Goal: Task Accomplishment & Management: Use online tool/utility

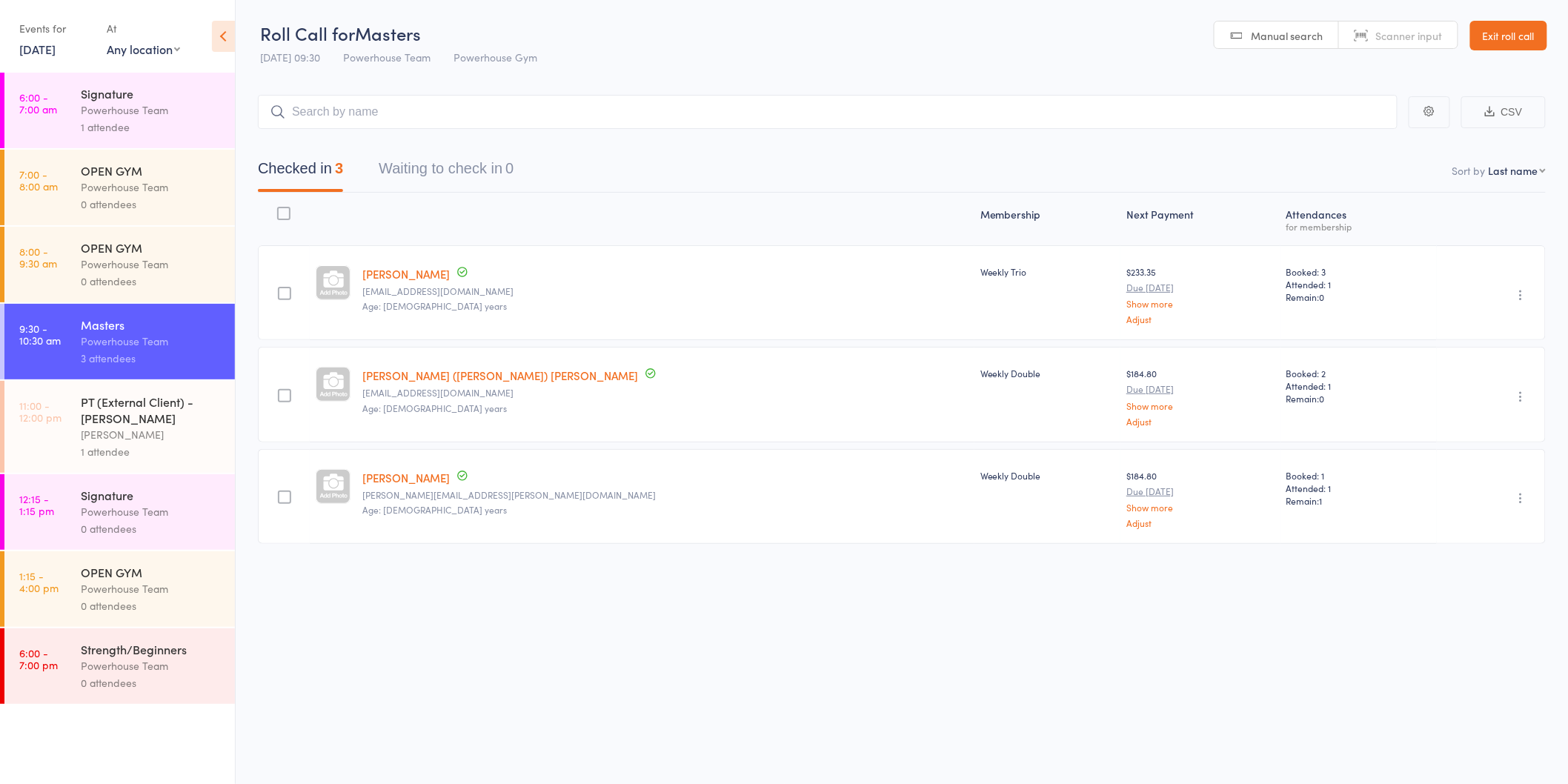
click at [163, 444] on div "1 attendee" at bounding box center [151, 452] width 142 height 17
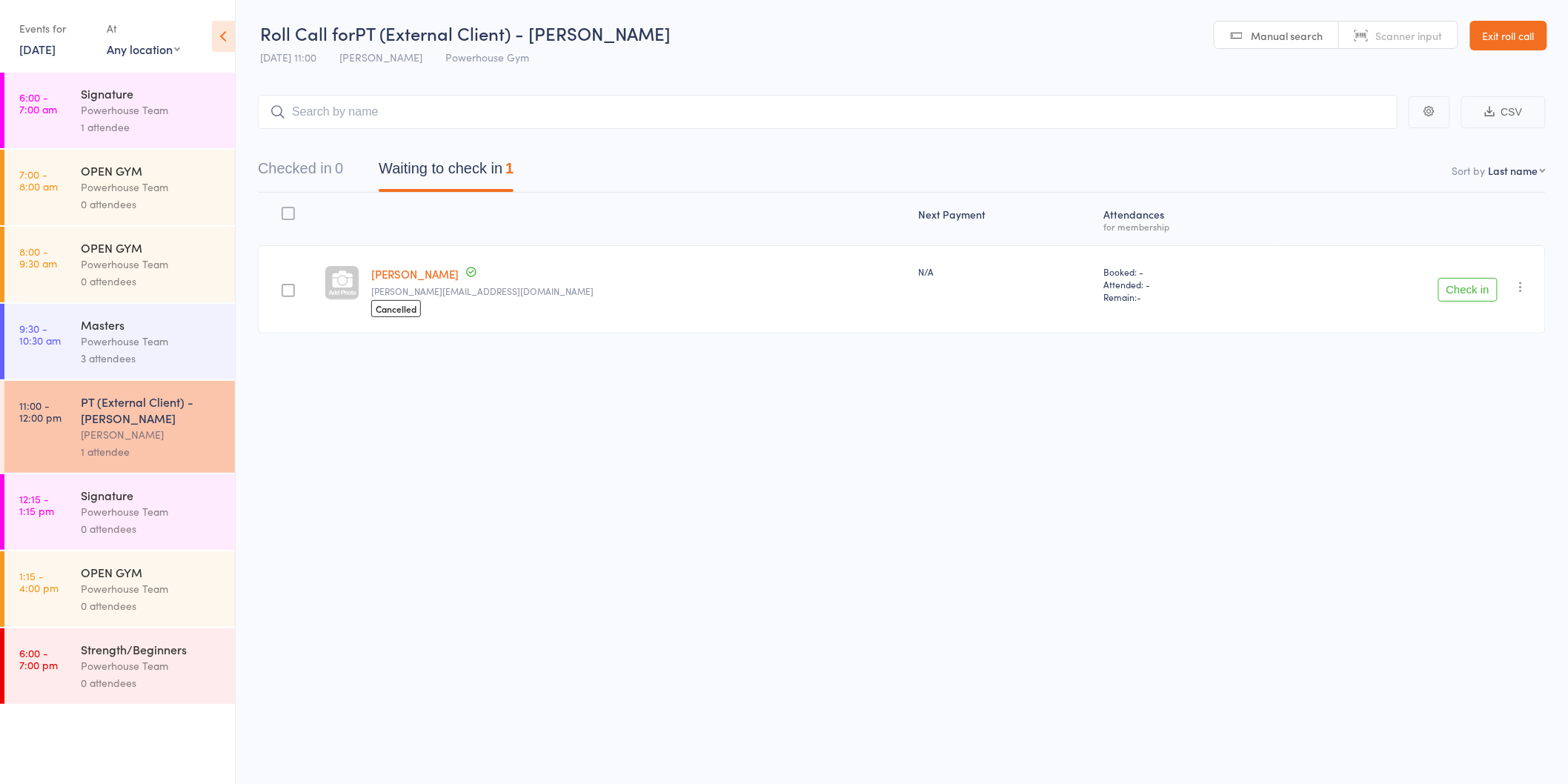
click at [1468, 282] on button "Check in" at bounding box center [1468, 290] width 59 height 24
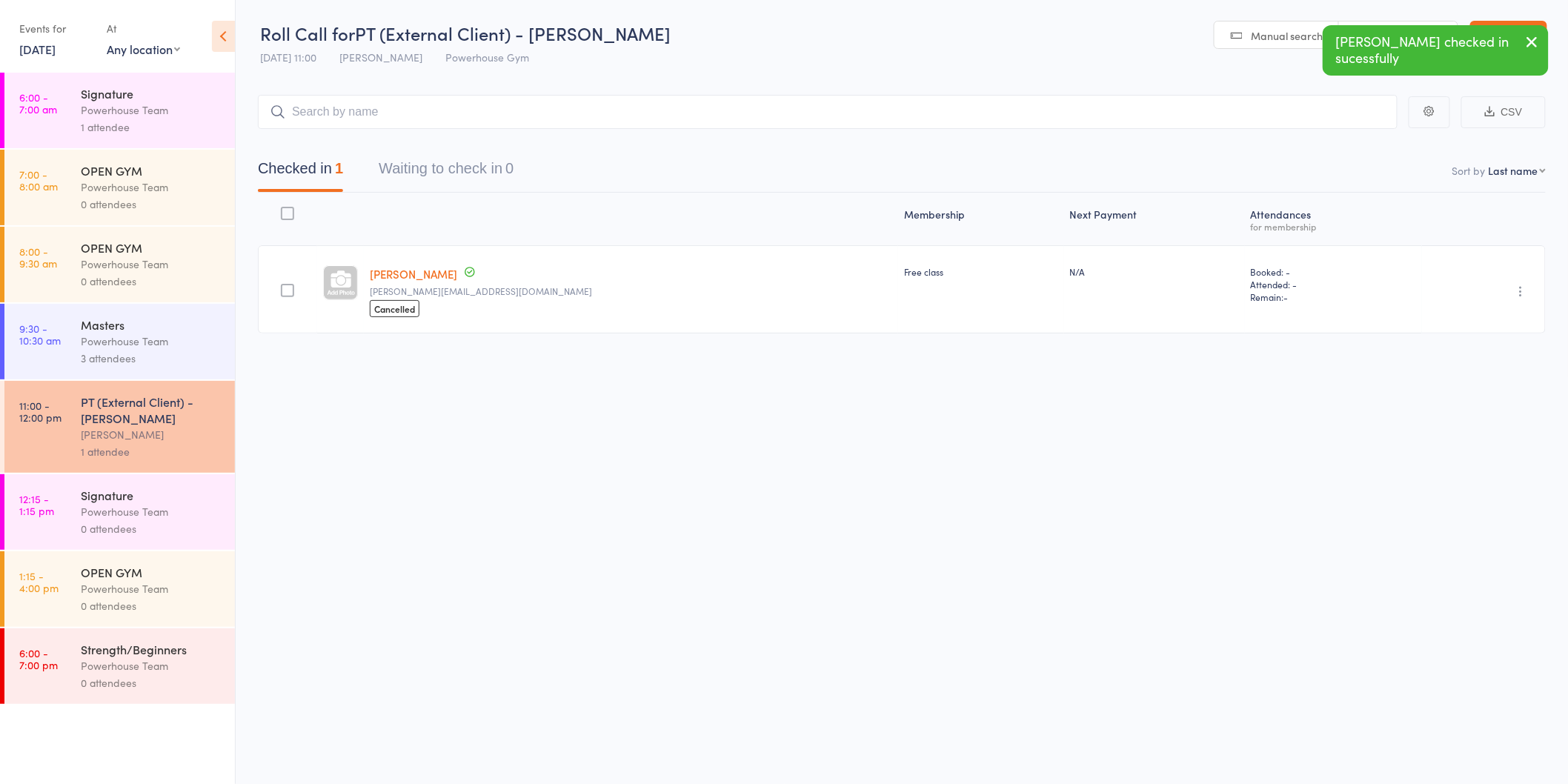
click at [201, 514] on div "Powerhouse Team" at bounding box center [151, 512] width 142 height 17
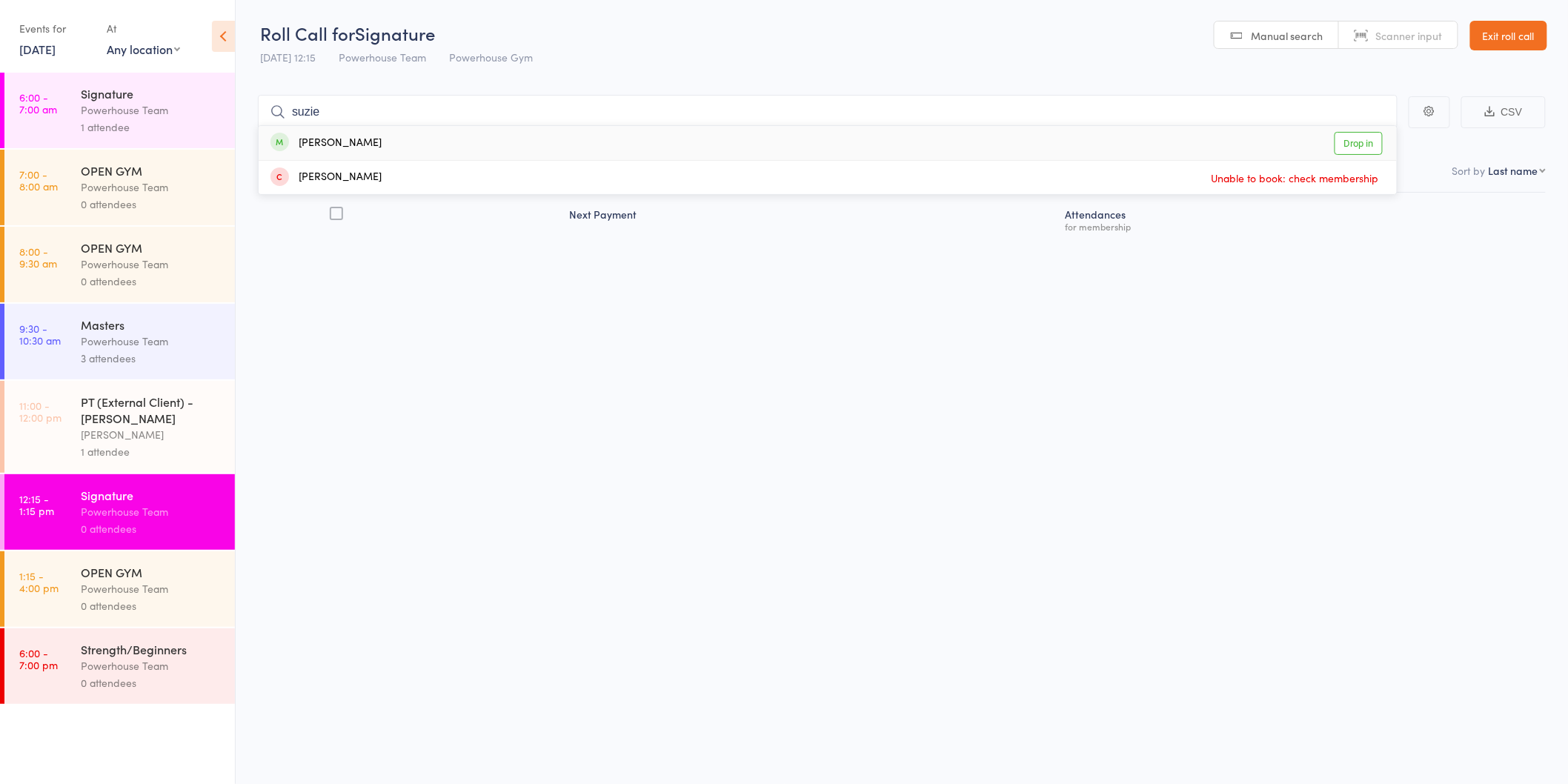
type input "suzie"
click at [1343, 138] on link "Drop in" at bounding box center [1358, 143] width 48 height 23
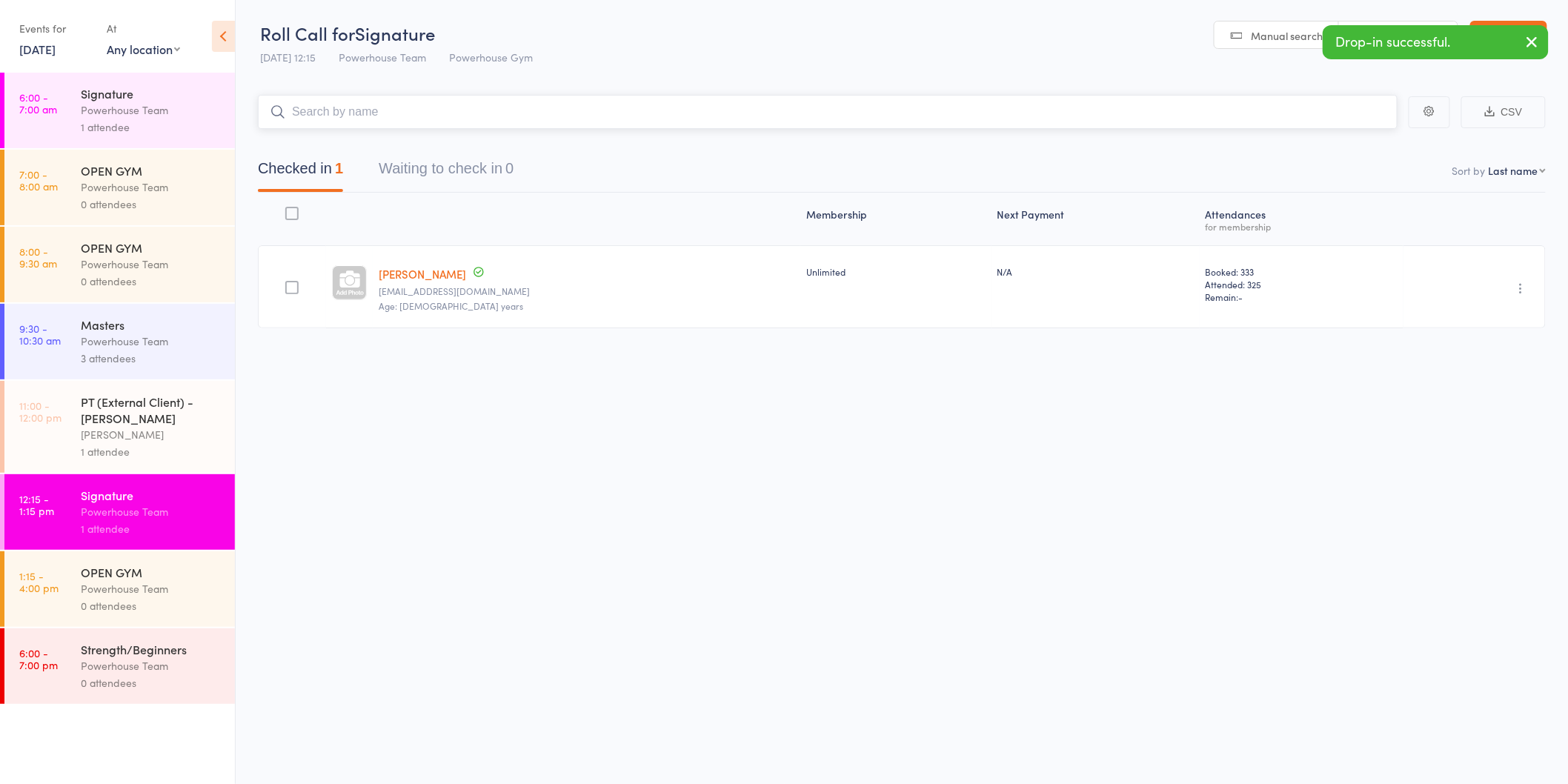
click at [618, 113] on input "search" at bounding box center [827, 111] width 1140 height 34
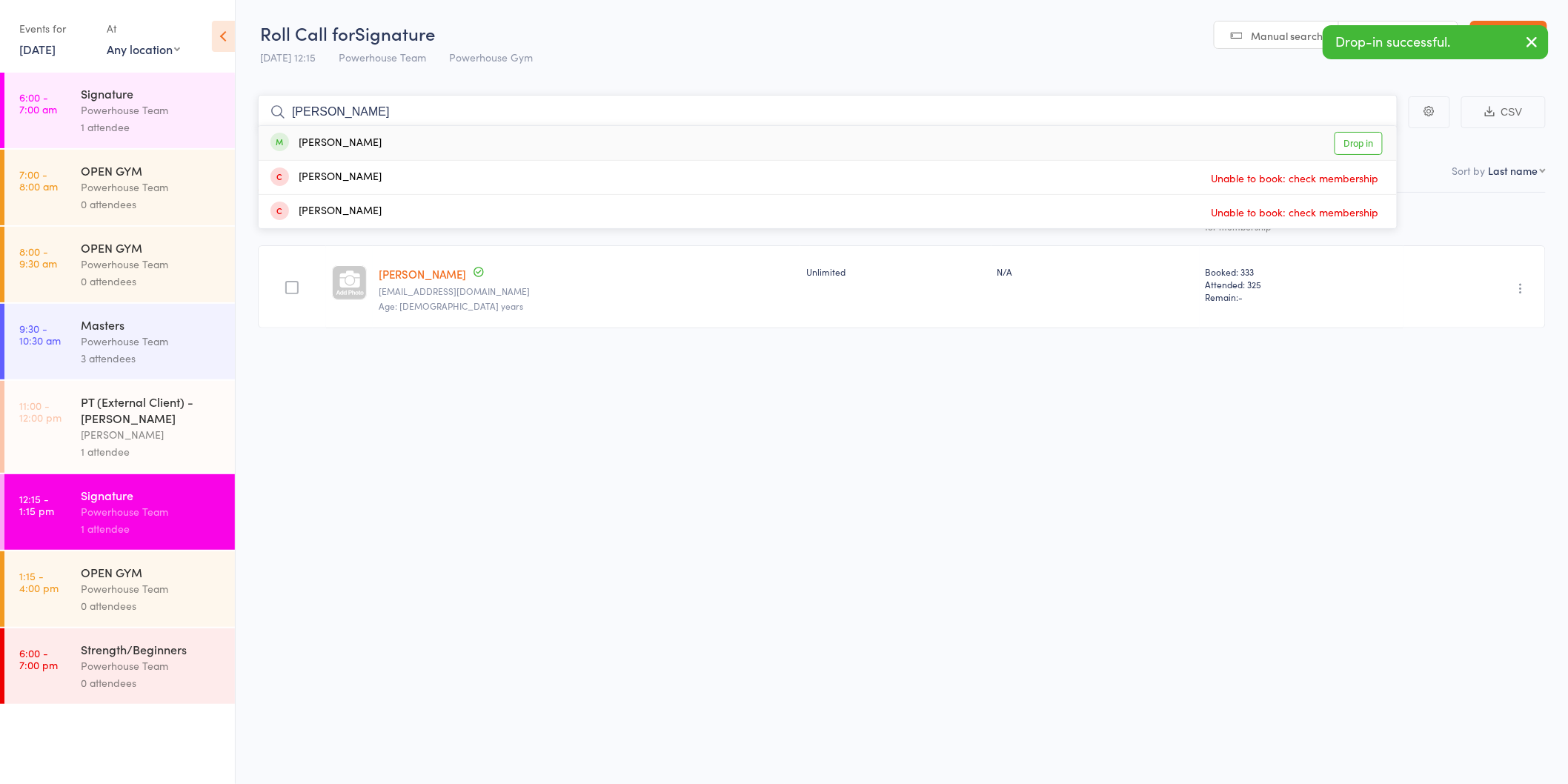
type input "[PERSON_NAME]"
click at [1358, 142] on link "Drop in" at bounding box center [1358, 143] width 48 height 23
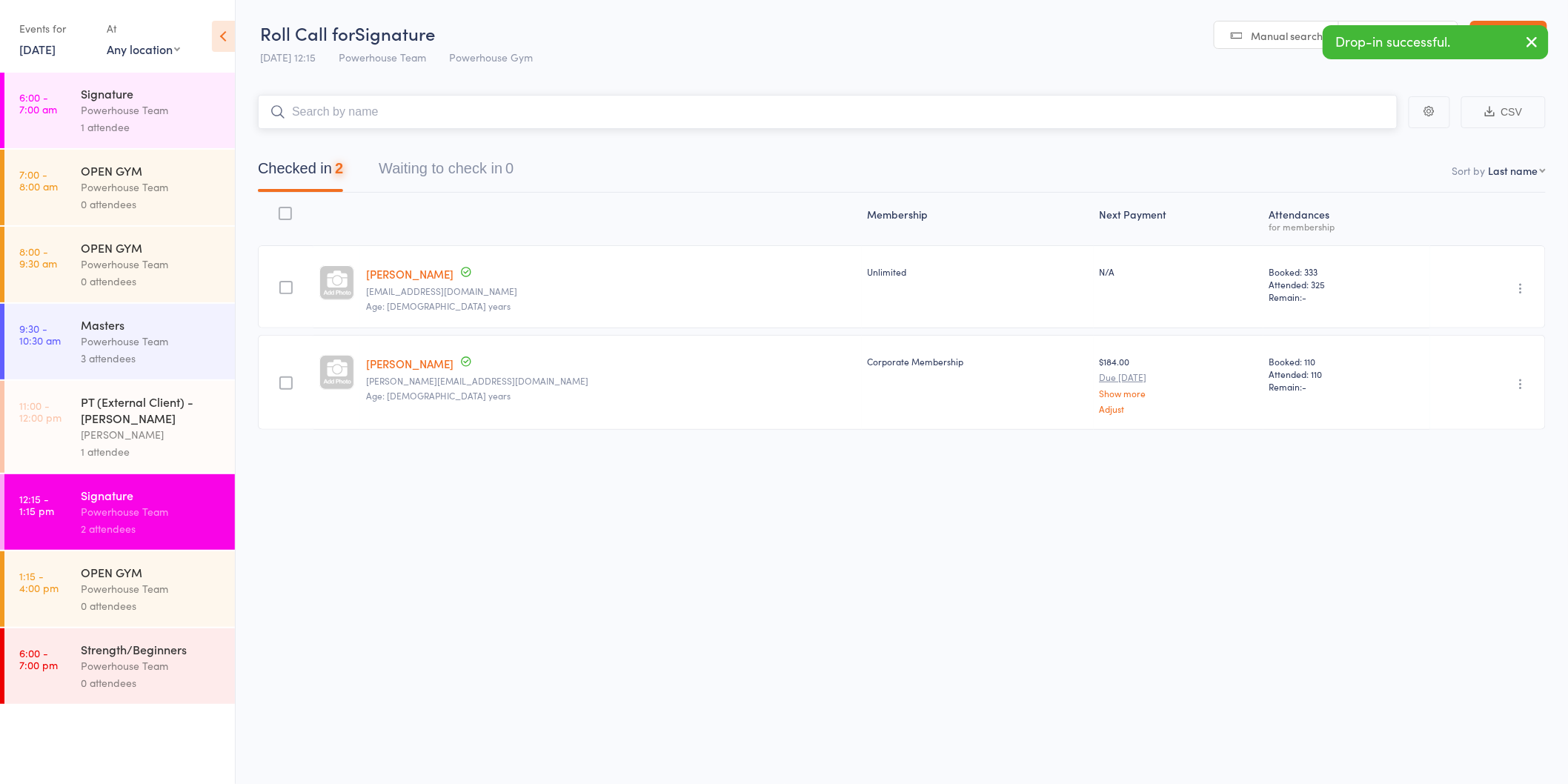
click at [558, 114] on input "search" at bounding box center [827, 111] width 1140 height 34
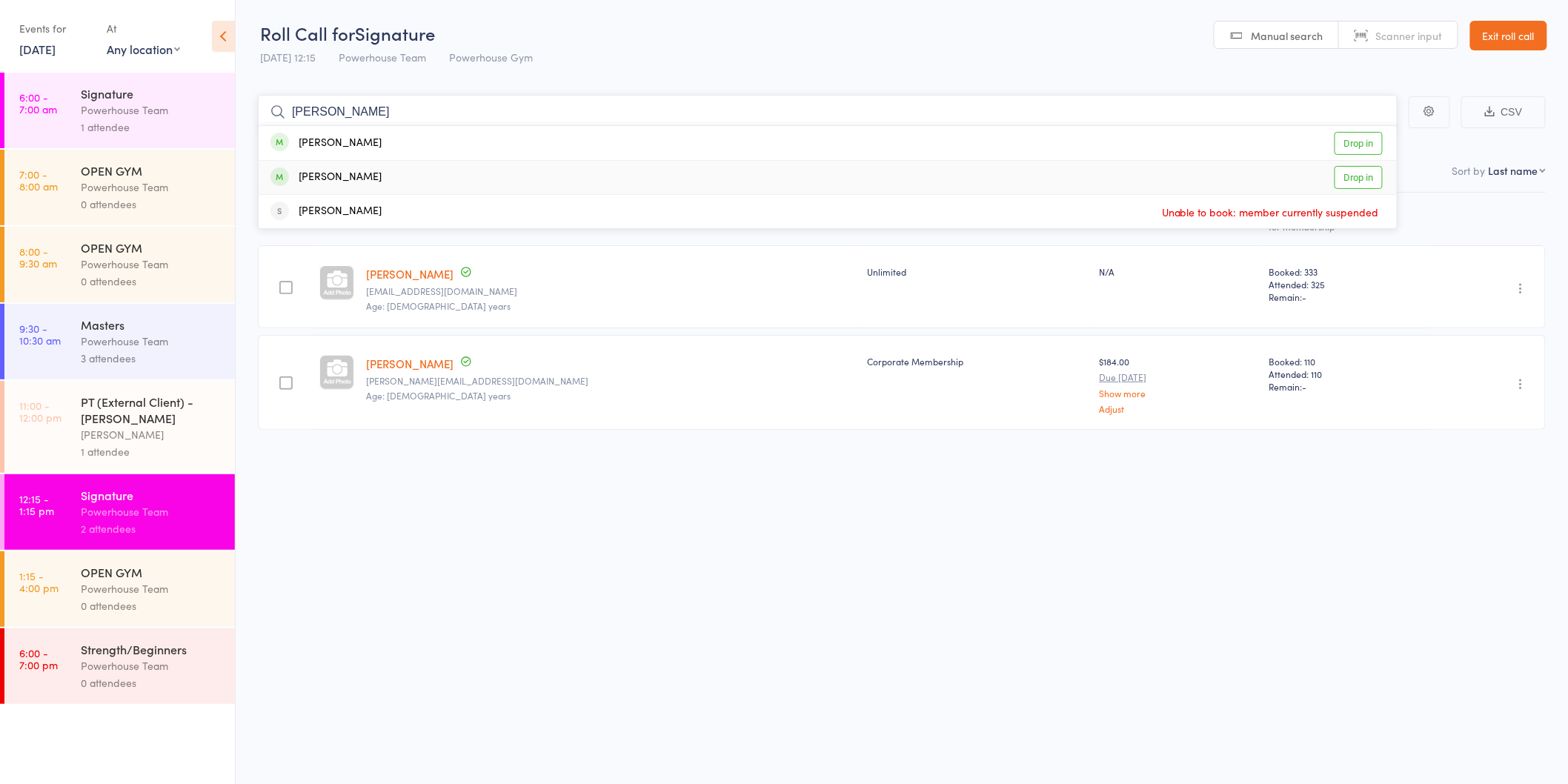
type input "[PERSON_NAME]"
click at [1352, 174] on link "Drop in" at bounding box center [1358, 177] width 48 height 23
